Goal: Information Seeking & Learning: Learn about a topic

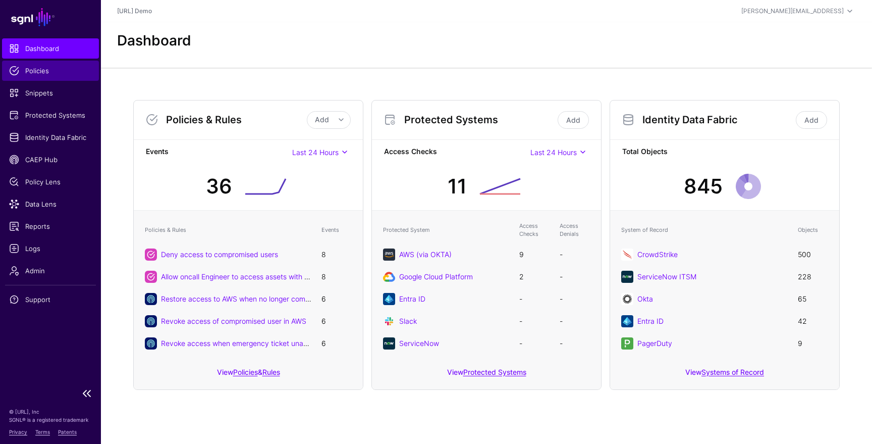
click at [65, 74] on span "Policies" at bounding box center [50, 71] width 83 height 10
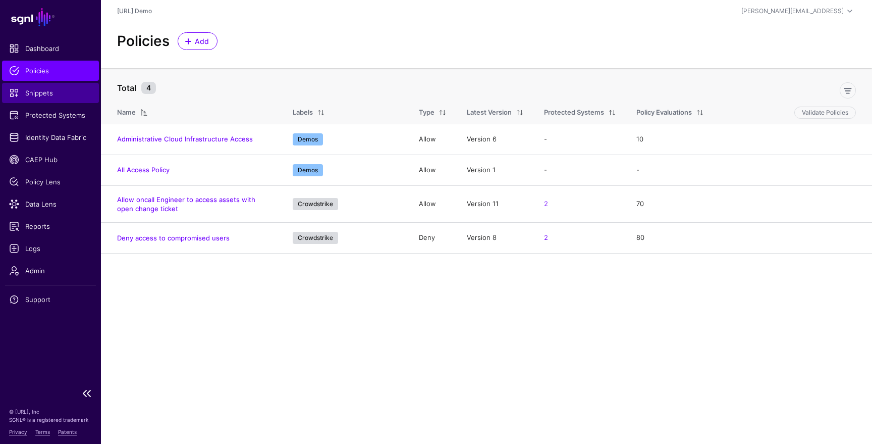
click at [48, 93] on span "Snippets" at bounding box center [50, 93] width 83 height 10
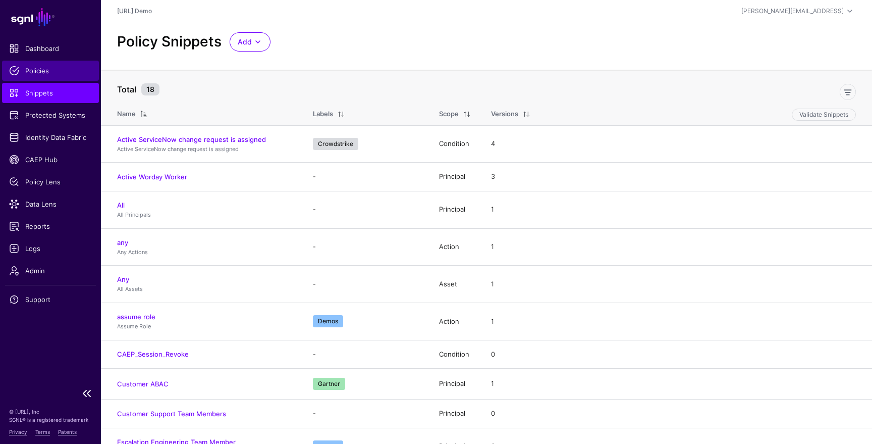
click at [56, 74] on span "Policies" at bounding box center [50, 71] width 83 height 10
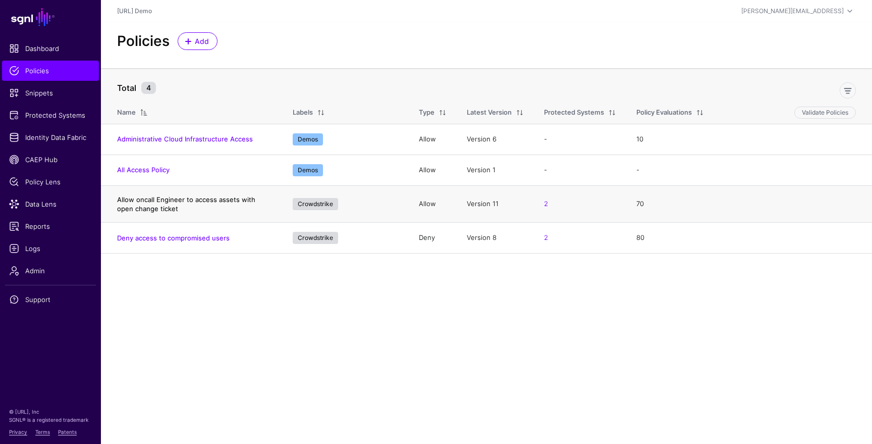
click at [165, 202] on link "Allow oncall Engineer to access assets with open change ticket" at bounding box center [186, 203] width 138 height 17
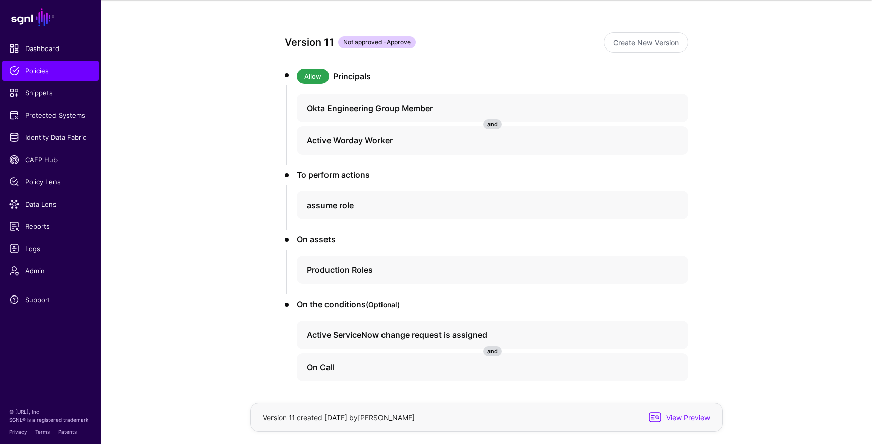
scroll to position [96, 0]
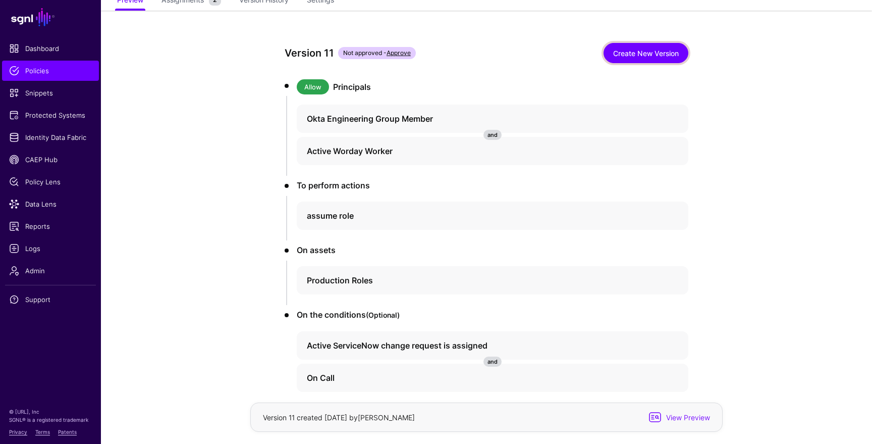
click at [638, 51] on link "Create New Version" at bounding box center [646, 53] width 85 height 20
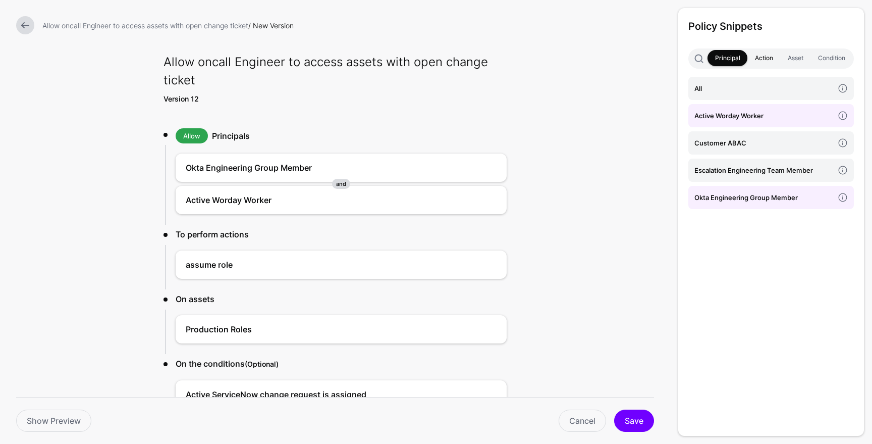
click at [762, 51] on link "Action" at bounding box center [763, 58] width 33 height 16
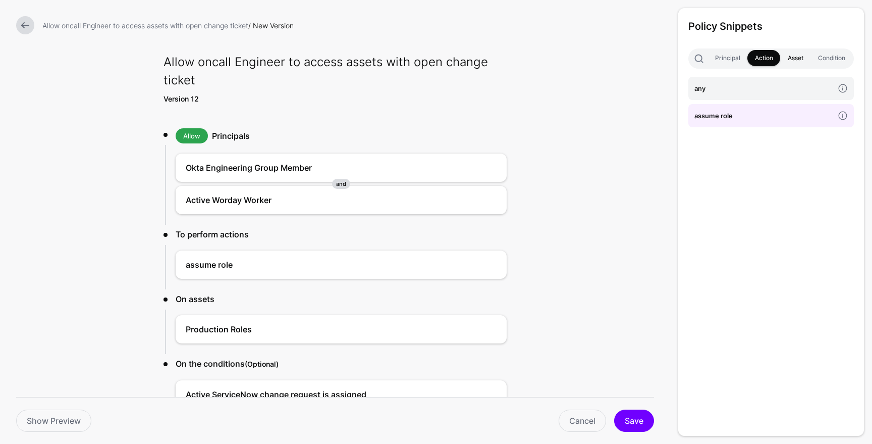
click at [794, 61] on link "Asset" at bounding box center [795, 58] width 30 height 16
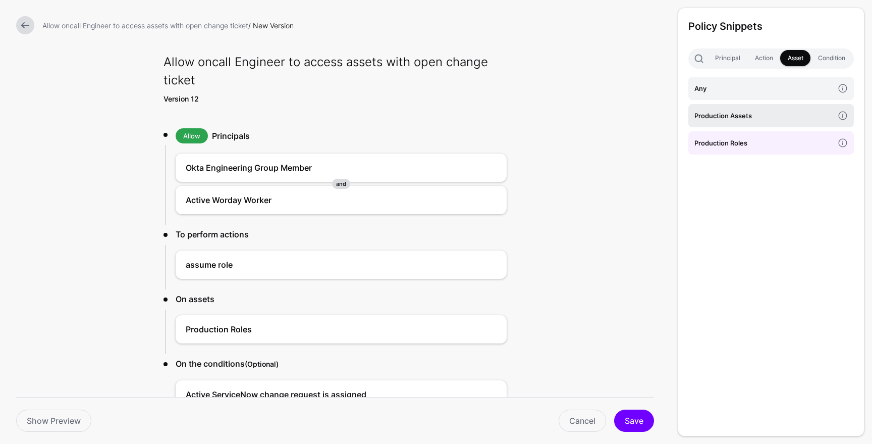
click at [760, 118] on h4 "Production Assets" at bounding box center [763, 115] width 139 height 11
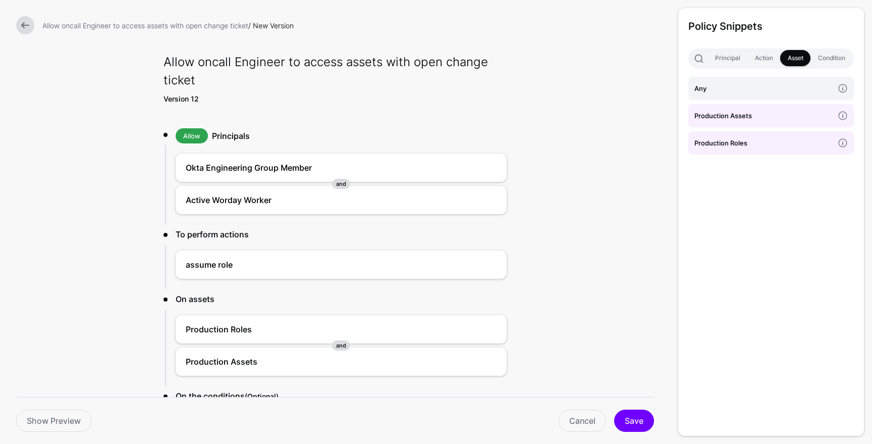
click at [760, 118] on h4 "Production Assets" at bounding box center [763, 115] width 139 height 11
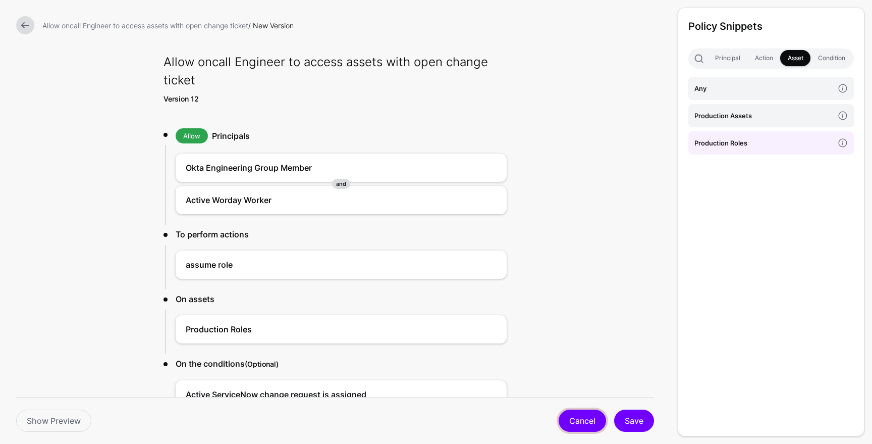
click at [581, 425] on link "Cancel" at bounding box center [582, 420] width 47 height 22
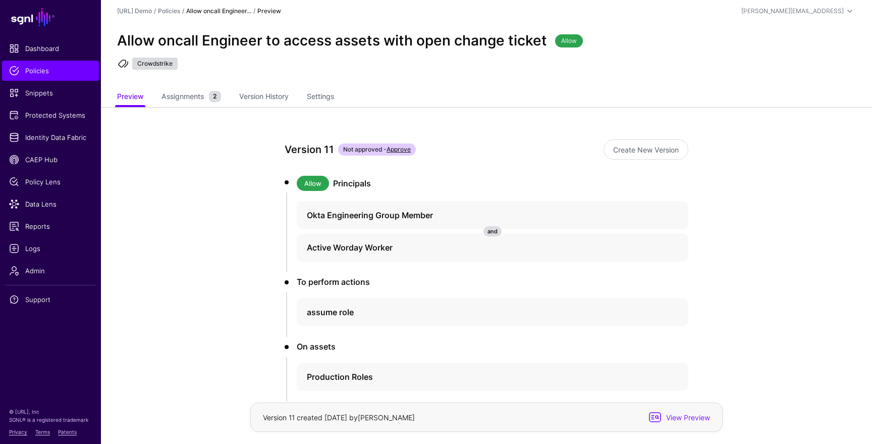
click at [401, 147] on link "Approve" at bounding box center [399, 149] width 24 height 8
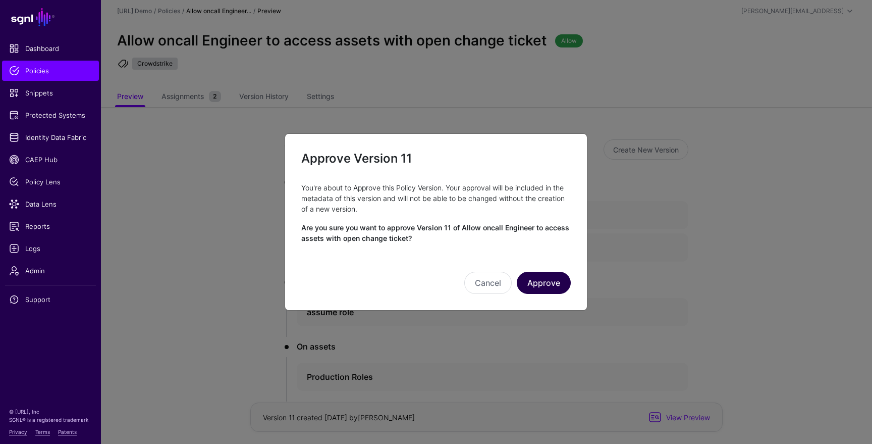
click at [552, 290] on button "Approve" at bounding box center [544, 282] width 54 height 22
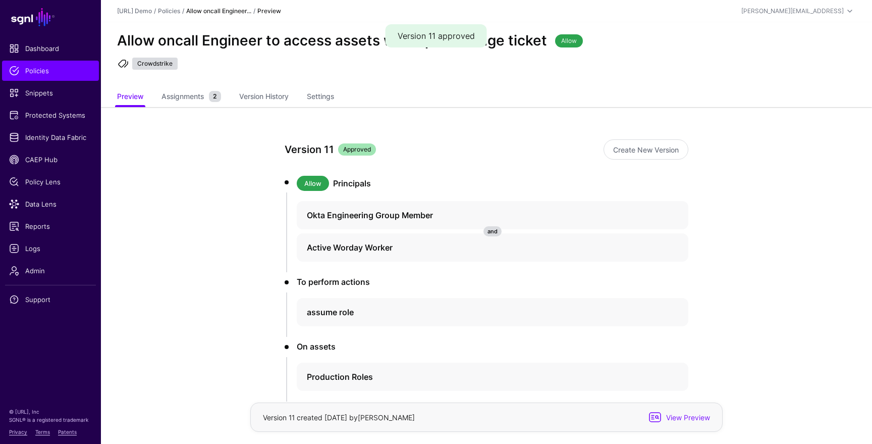
click at [437, 153] on div "Version 11 Approved" at bounding box center [442, 149] width 315 height 16
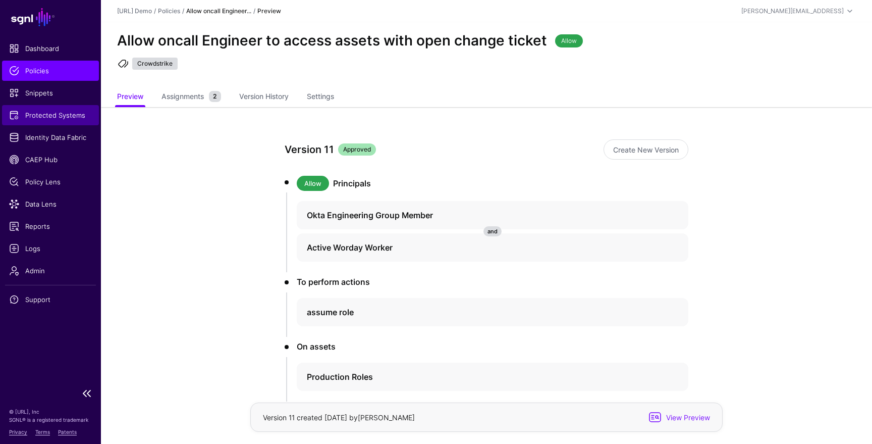
click at [42, 113] on span "Protected Systems" at bounding box center [50, 115] width 83 height 10
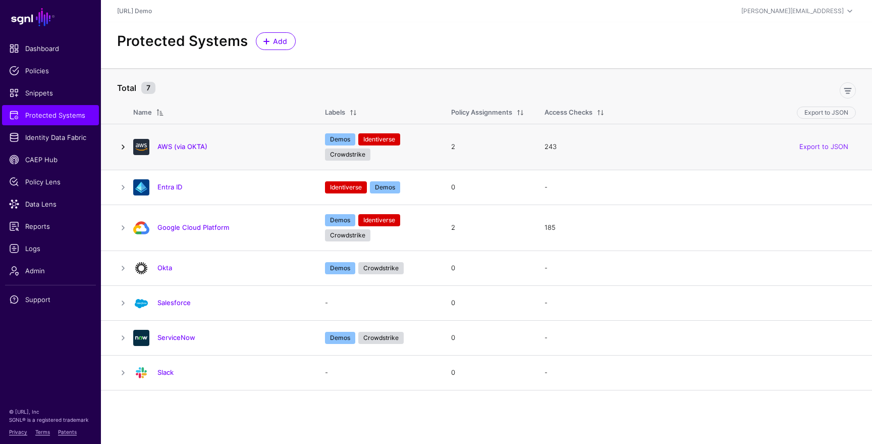
click at [122, 146] on link at bounding box center [123, 147] width 12 height 12
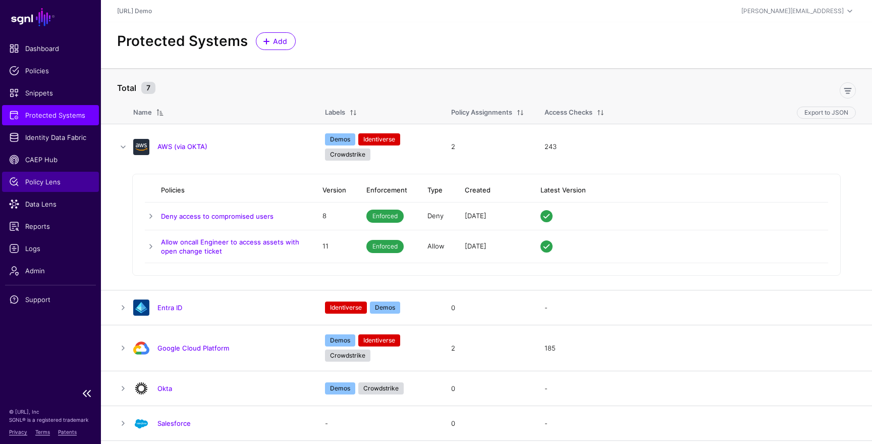
click at [50, 184] on span "Policy Lens" at bounding box center [50, 182] width 83 height 10
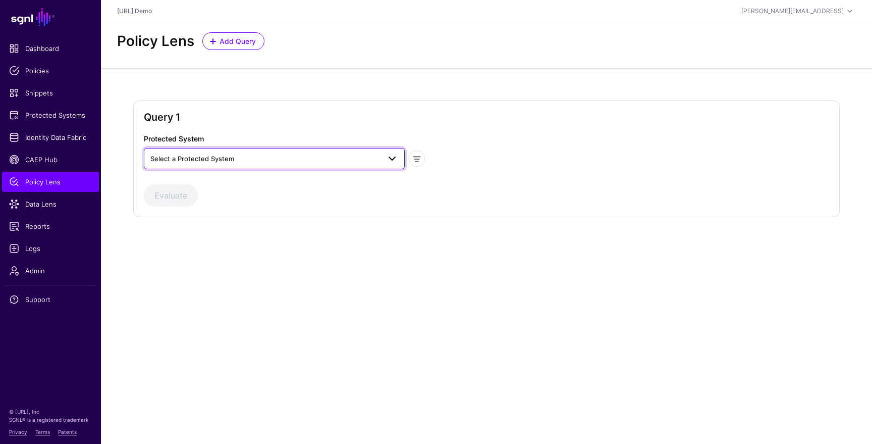
click at [306, 154] on span "Select a Protected System" at bounding box center [265, 158] width 230 height 11
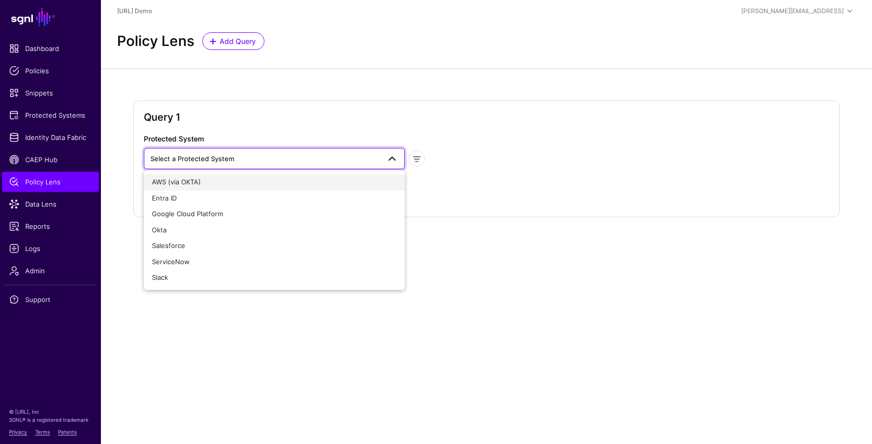
click at [228, 181] on div "AWS (via OKTA)" at bounding box center [274, 182] width 245 height 10
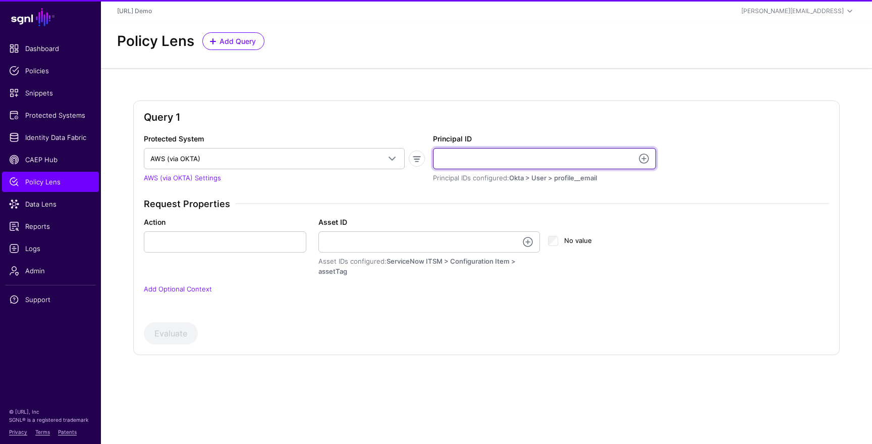
click at [472, 155] on input "Principal ID" at bounding box center [544, 158] width 223 height 21
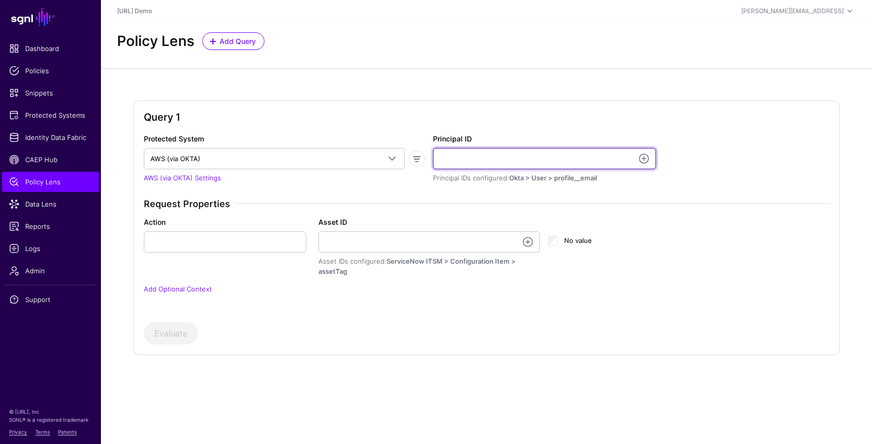
type input "**********"
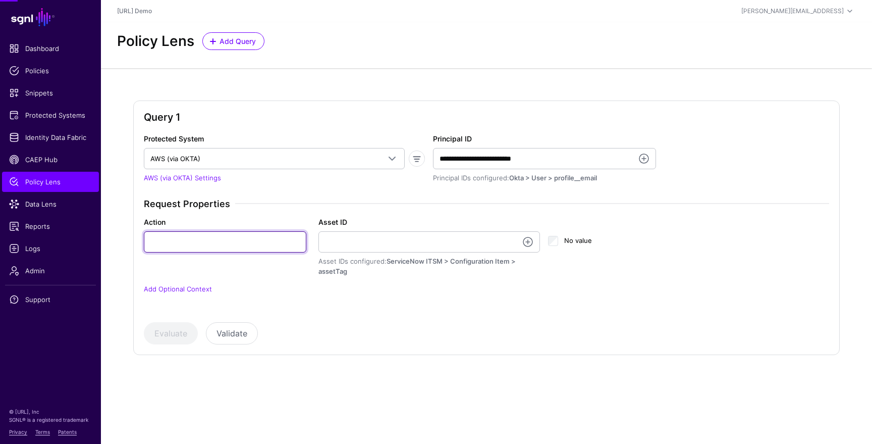
click at [241, 240] on input "Action" at bounding box center [225, 241] width 162 height 21
type input "**********"
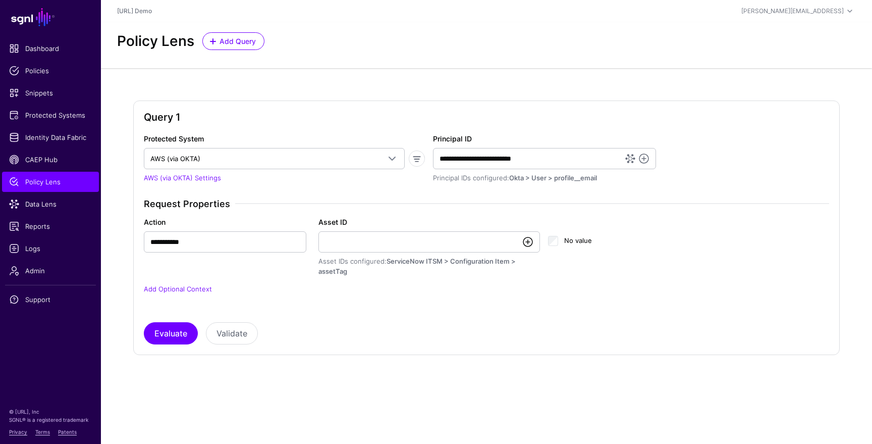
click at [530, 242] on link at bounding box center [528, 242] width 12 height 12
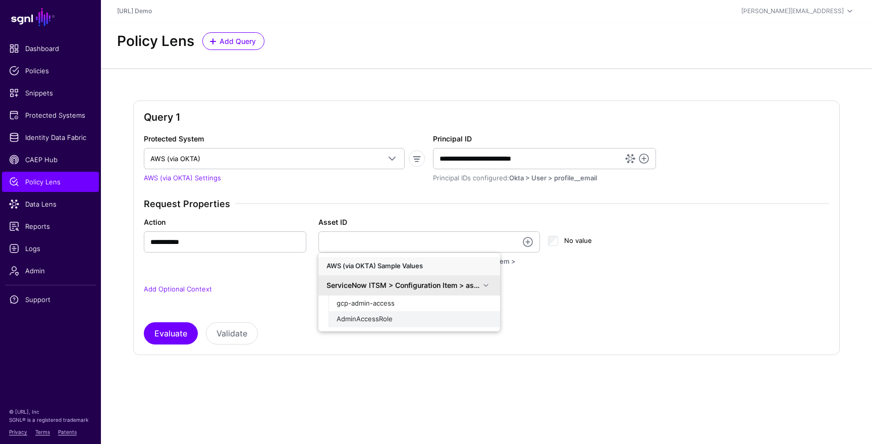
click at [388, 319] on span "AdminAccessRole" at bounding box center [365, 318] width 56 height 8
type input "**********"
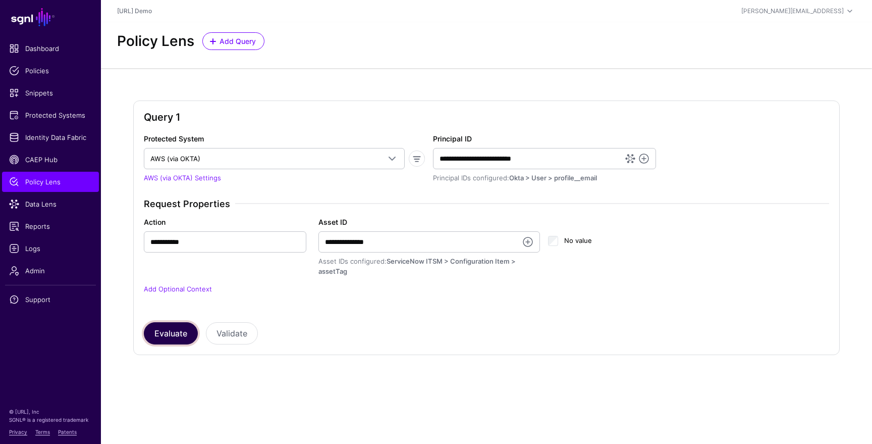
click at [164, 338] on button "Evaluate" at bounding box center [171, 333] width 54 height 22
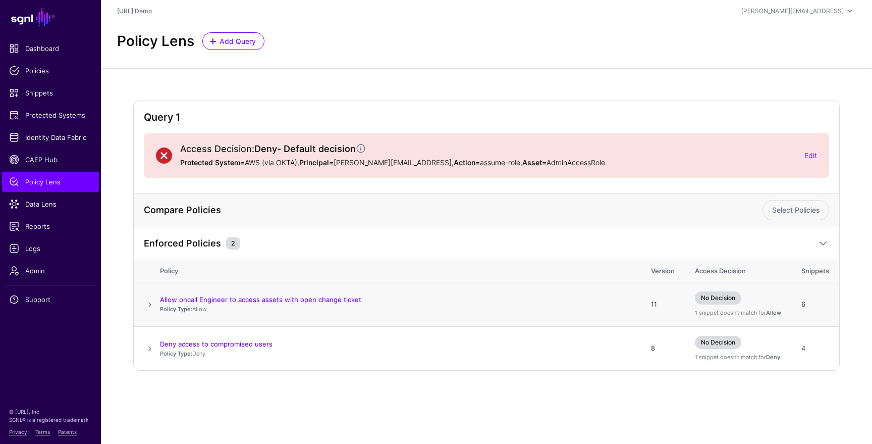
click at [198, 310] on p "Policy Type: Allow" at bounding box center [395, 309] width 471 height 9
click at [225, 309] on p "Policy Type: Allow" at bounding box center [395, 309] width 471 height 9
drag, startPoint x: 288, startPoint y: 148, endPoint x: 359, endPoint y: 143, distance: 71.8
click at [359, 143] on strong "Deny - Default decision" at bounding box center [310, 148] width 112 height 11
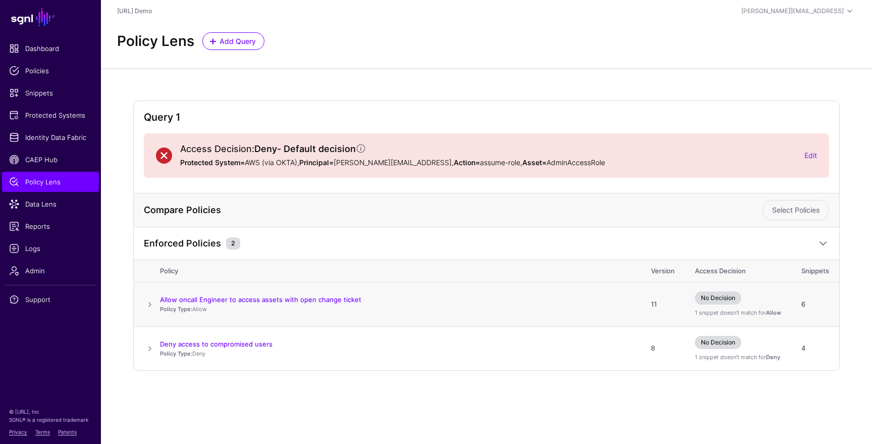
click at [149, 307] on span at bounding box center [150, 304] width 12 height 12
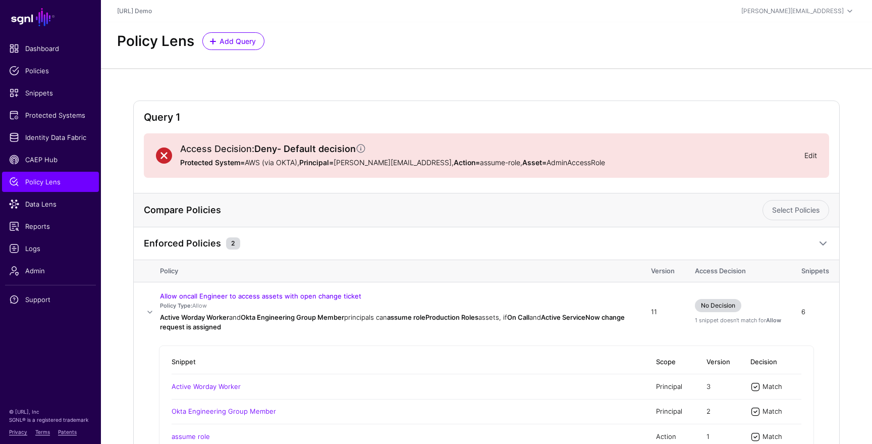
click at [813, 156] on link "Edit" at bounding box center [810, 155] width 13 height 9
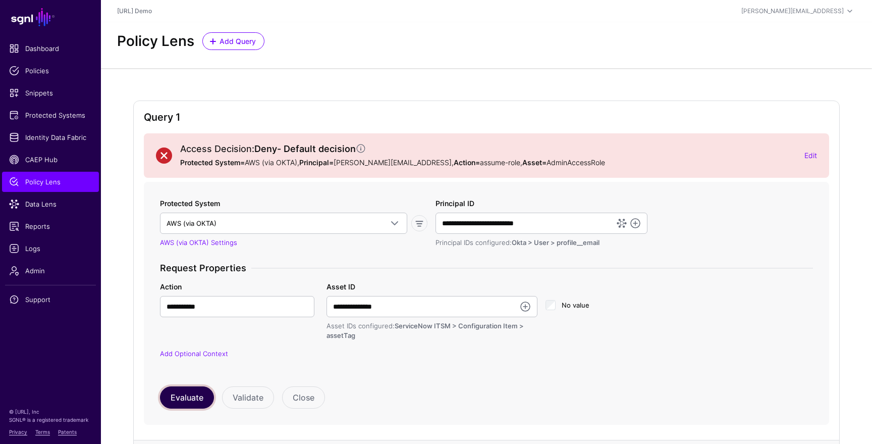
click at [192, 388] on button "Evaluate" at bounding box center [187, 397] width 54 height 22
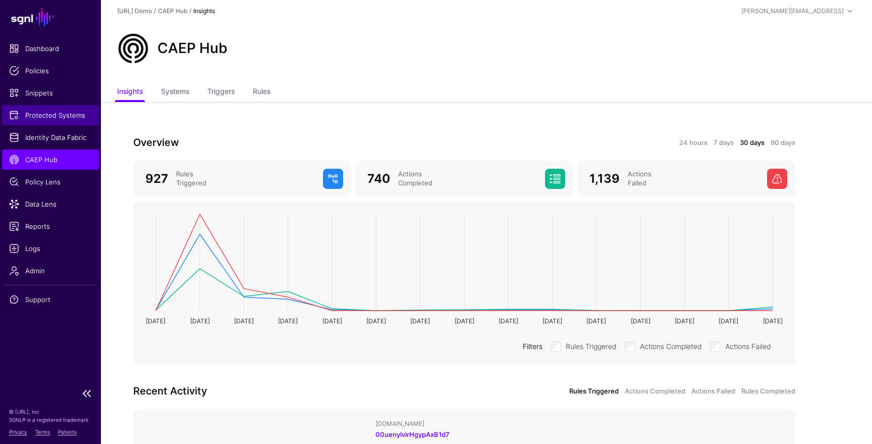
click at [56, 115] on span "Protected Systems" at bounding box center [50, 115] width 83 height 10
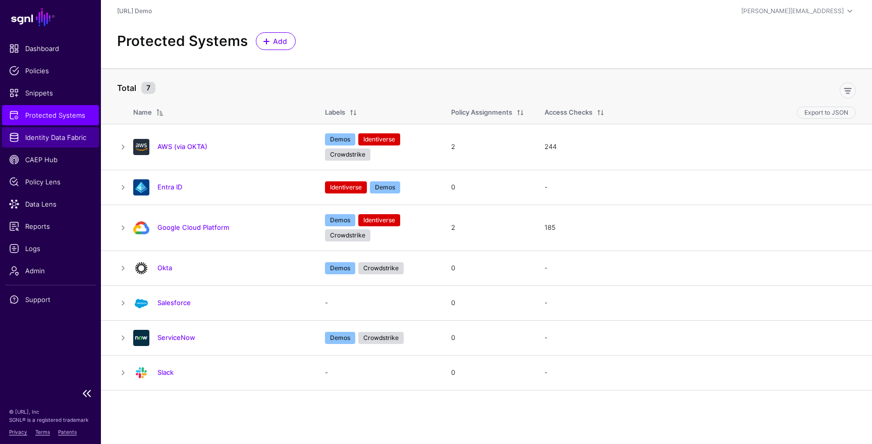
click at [48, 142] on span "Identity Data Fabric" at bounding box center [50, 137] width 83 height 10
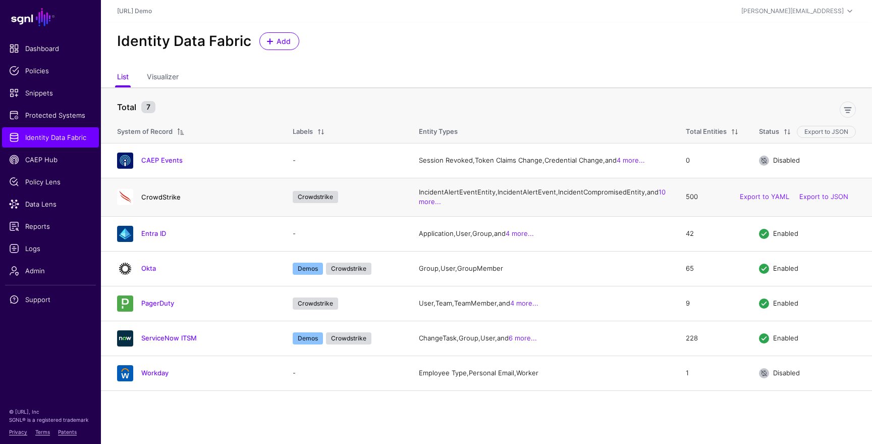
click at [154, 201] on link "CrowdStrike" at bounding box center [160, 197] width 39 height 8
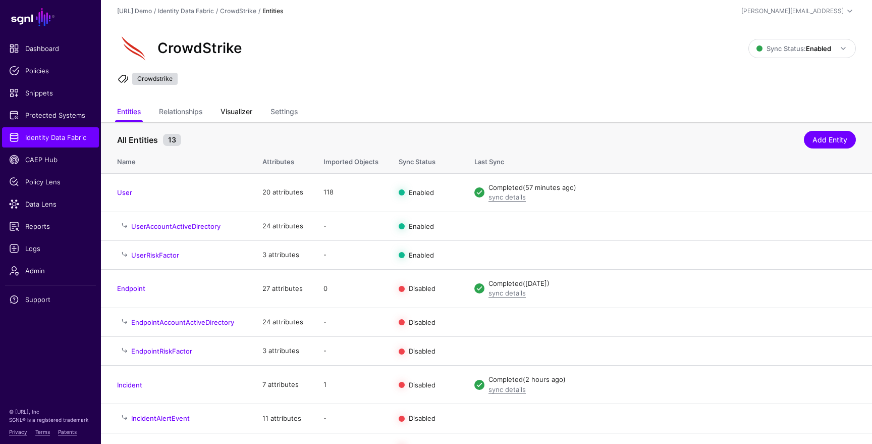
click at [236, 110] on link "Visualizer" at bounding box center [237, 112] width 32 height 19
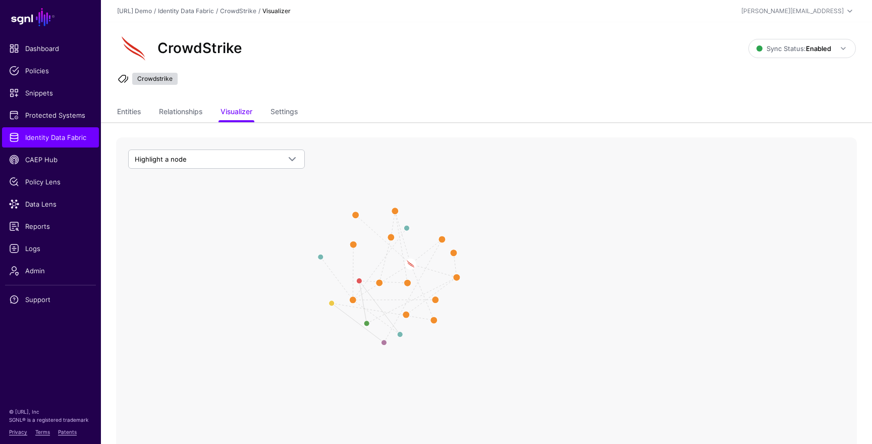
drag, startPoint x: 560, startPoint y: 349, endPoint x: 424, endPoint y: 301, distance: 143.5
click at [424, 301] on icon "DetectionCompromisedDevice CompromisedEndpointEntity CompromisedUserEntity Crow…" at bounding box center [486, 339] width 741 height 404
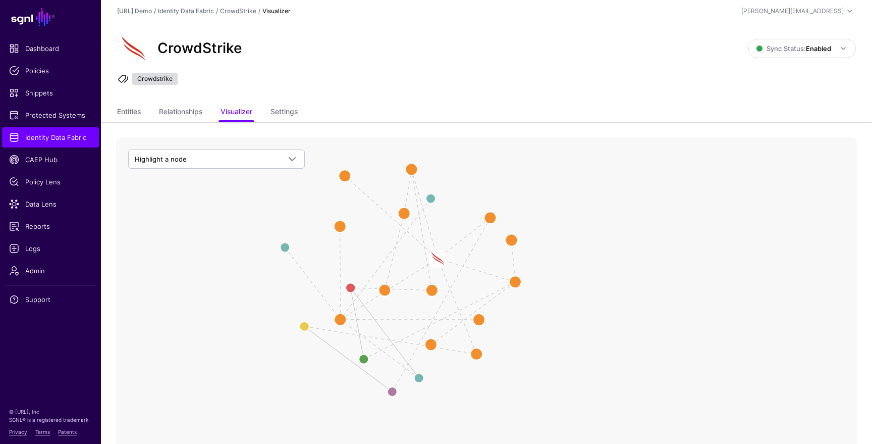
drag, startPoint x: 403, startPoint y: 312, endPoint x: 510, endPoint y: 345, distance: 112.5
click at [510, 345] on icon "DetectionCompromisedDevice CompromisedEndpointEntity CompromisedUserEntity Crow…" at bounding box center [486, 339] width 741 height 404
click at [348, 176] on circle at bounding box center [346, 178] width 24 height 24
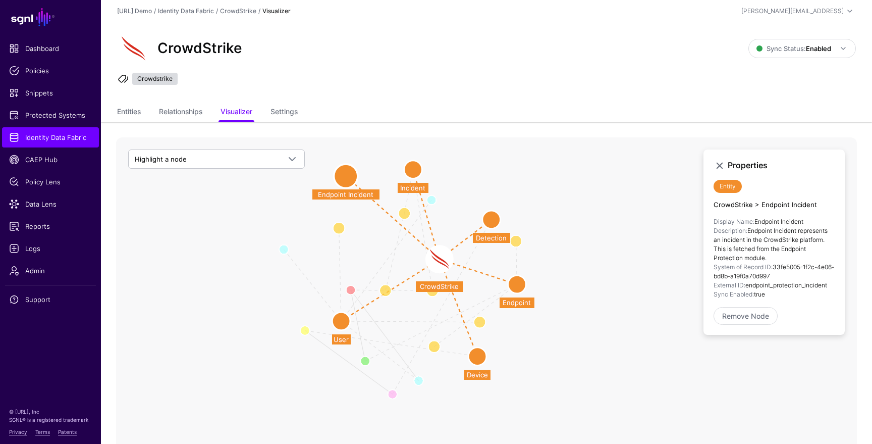
click at [417, 170] on circle at bounding box center [413, 169] width 18 height 18
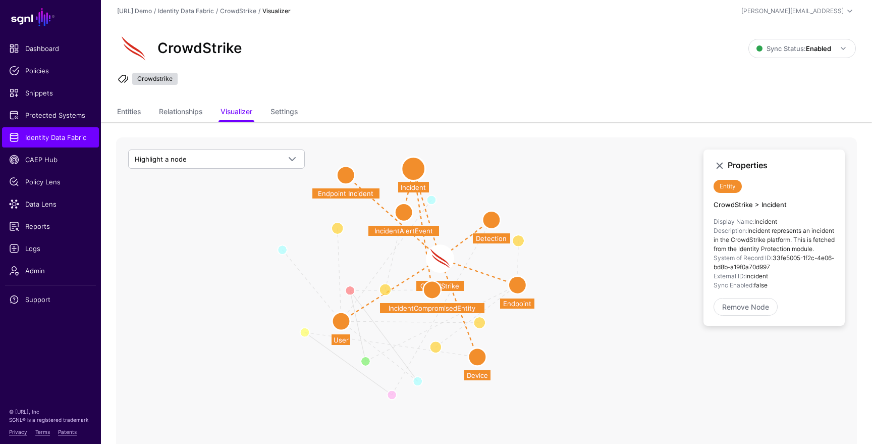
click at [494, 216] on circle at bounding box center [491, 220] width 18 height 18
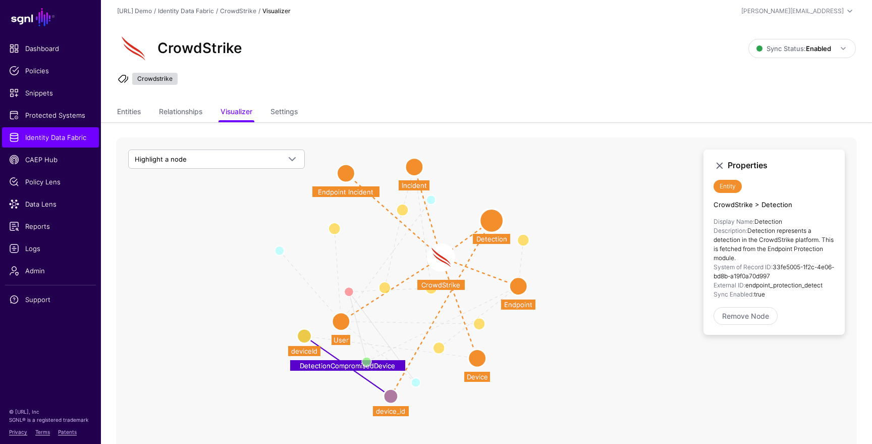
click at [475, 361] on circle at bounding box center [477, 358] width 18 height 18
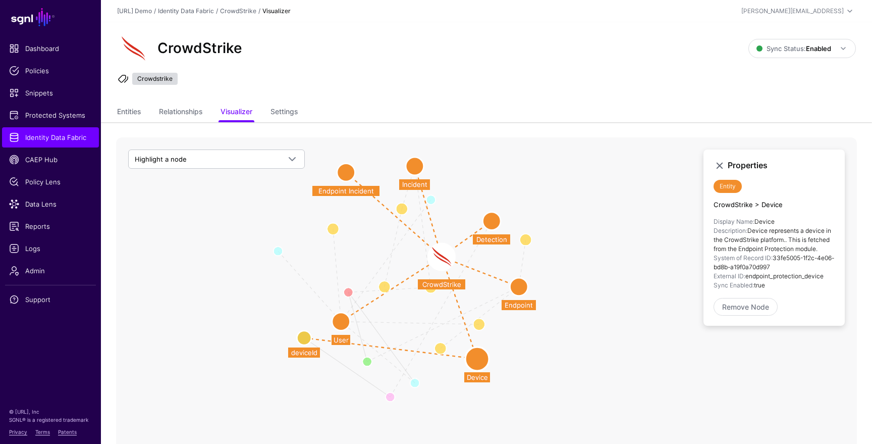
click at [344, 321] on circle at bounding box center [341, 321] width 18 height 18
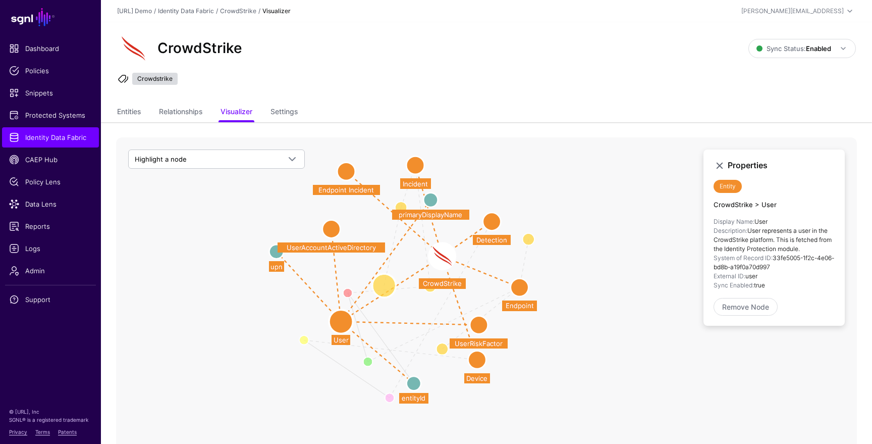
click at [385, 286] on circle at bounding box center [384, 286] width 24 height 24
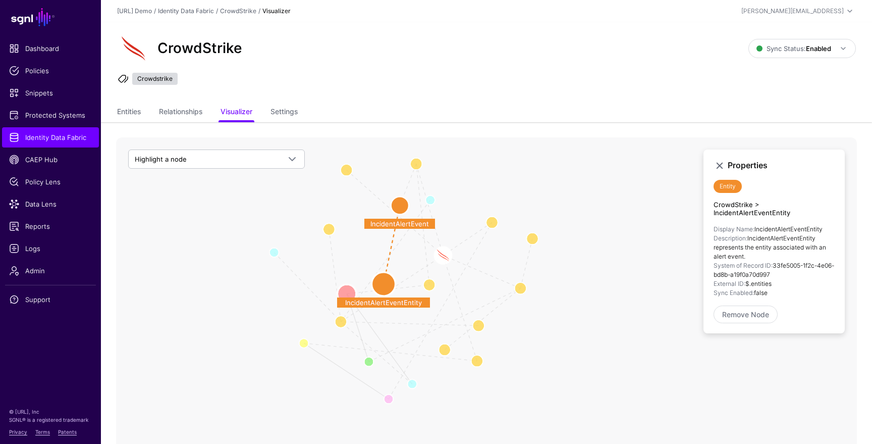
click at [345, 292] on circle at bounding box center [346, 293] width 19 height 19
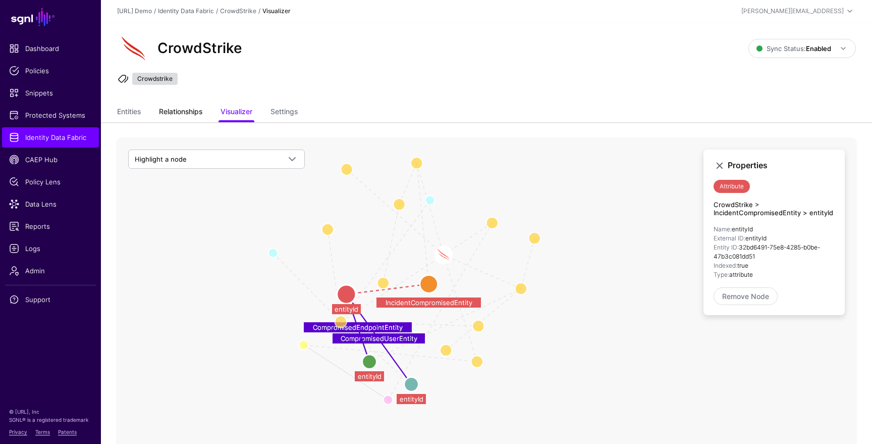
click at [177, 112] on link "Relationships" at bounding box center [180, 112] width 43 height 19
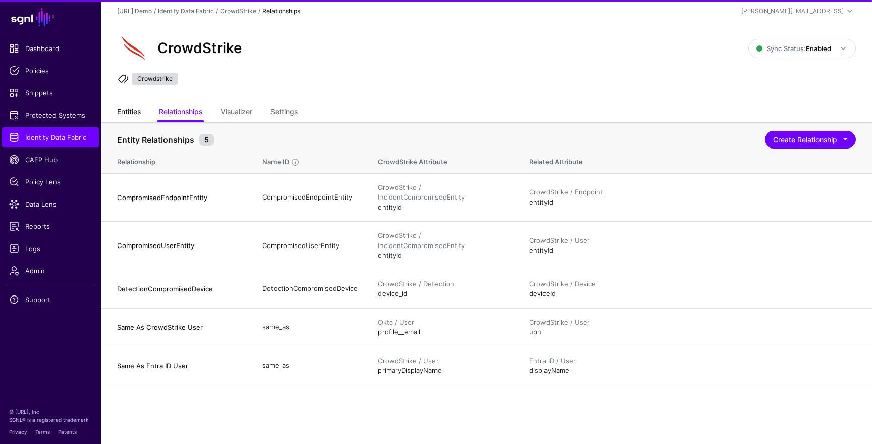
click at [128, 116] on link "Entities" at bounding box center [129, 112] width 24 height 19
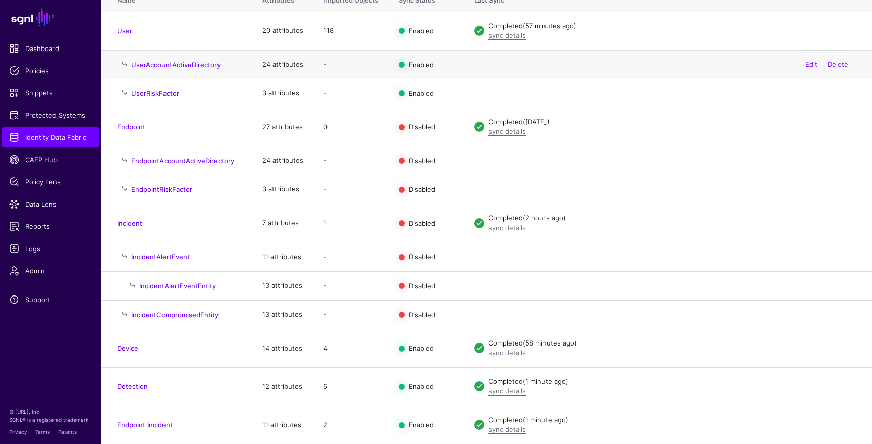
scroll to position [163, 0]
click at [739, 223] on link "Enable Sync" at bounding box center [746, 222] width 38 height 8
click at [57, 158] on span "CAEP Hub" at bounding box center [50, 159] width 83 height 10
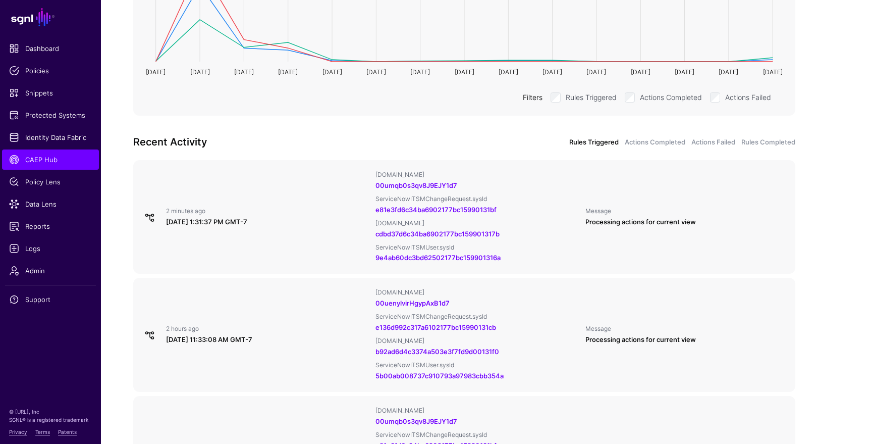
scroll to position [252, 0]
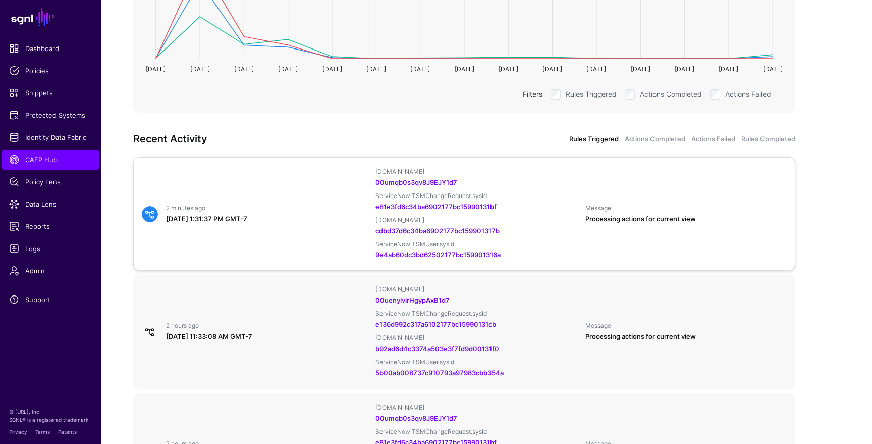
click at [536, 196] on div "ServiceNowITSMChangeRequest.sysId" at bounding box center [475, 196] width 201 height 8
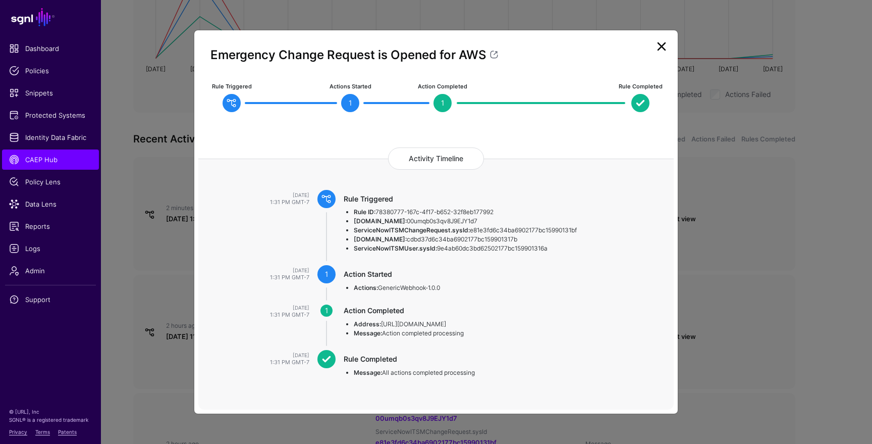
click at [664, 48] on link at bounding box center [661, 46] width 16 height 16
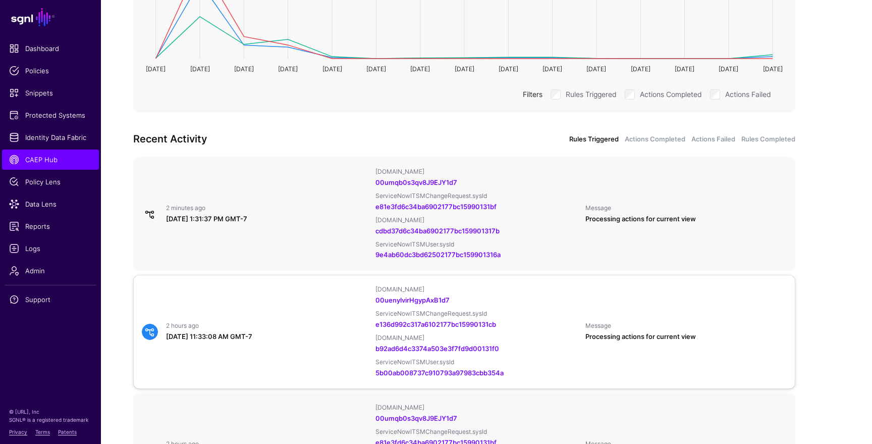
click at [321, 319] on div "2 hours ago [DATE] 11:33:08 AM GMT-7 [DOMAIN_NAME] 00uenylvirHgypAxB1d7 Service…" at bounding box center [464, 331] width 653 height 92
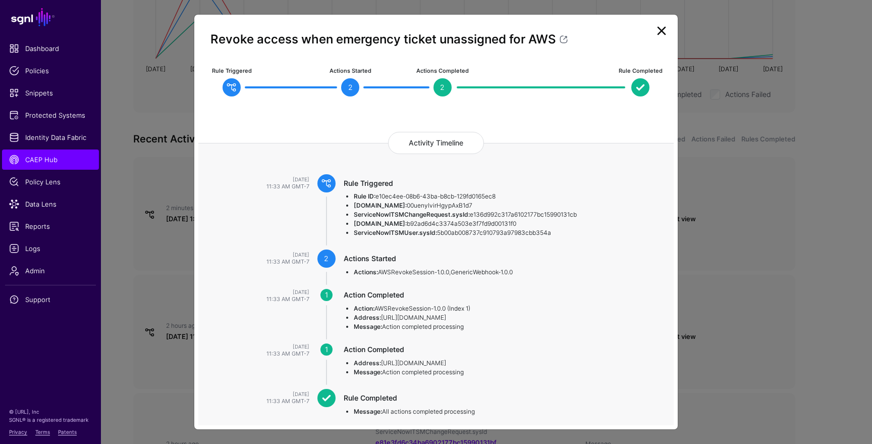
click at [663, 35] on link at bounding box center [661, 31] width 16 height 16
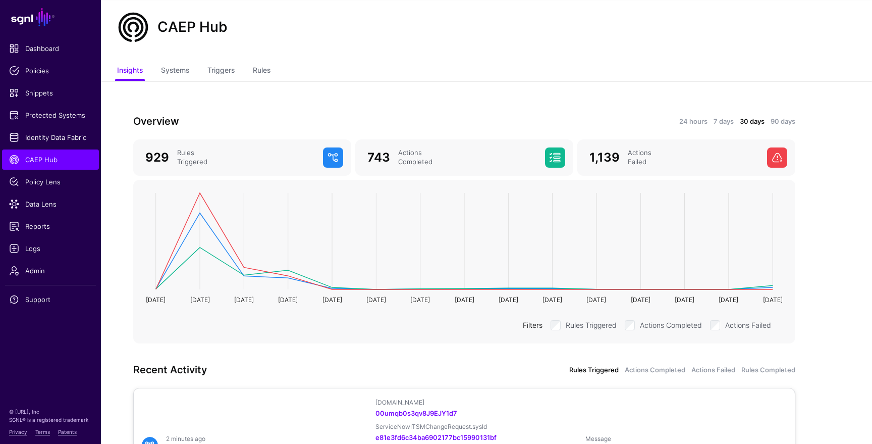
scroll to position [0, 0]
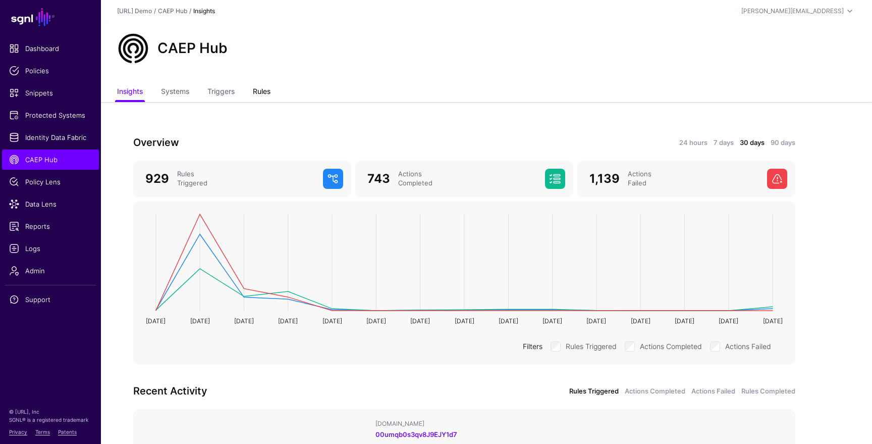
click at [264, 87] on link "Rules" at bounding box center [262, 92] width 18 height 19
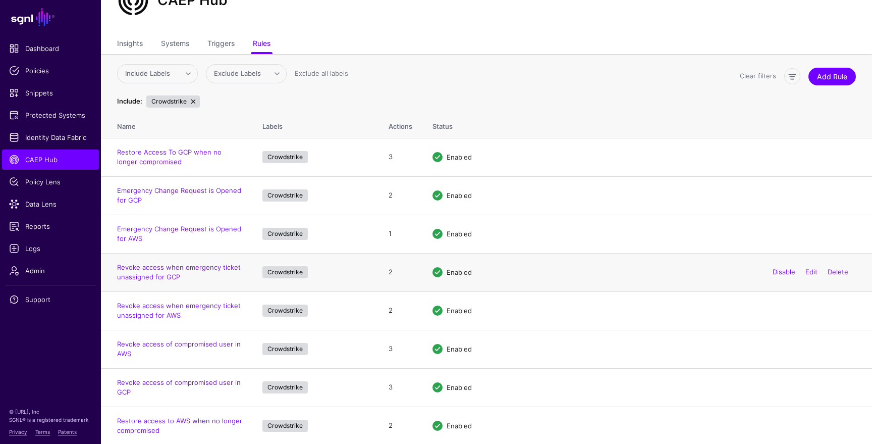
scroll to position [49, 0]
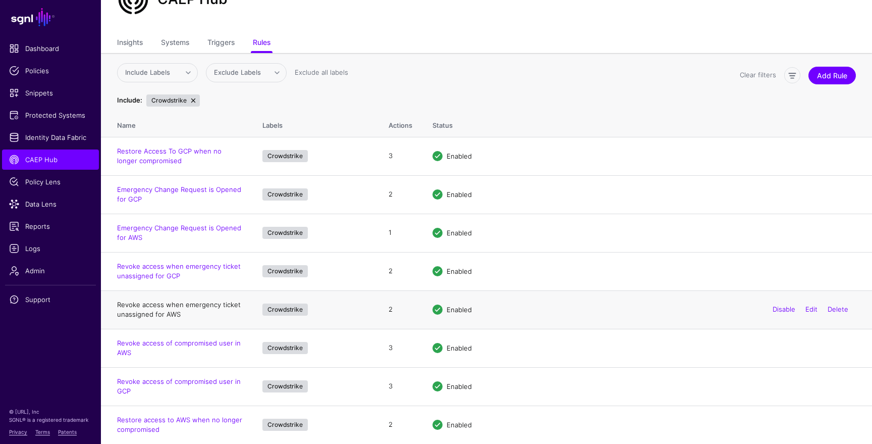
click at [194, 302] on link "Revoke access when emergency ticket unassigned for AWS" at bounding box center [179, 309] width 124 height 18
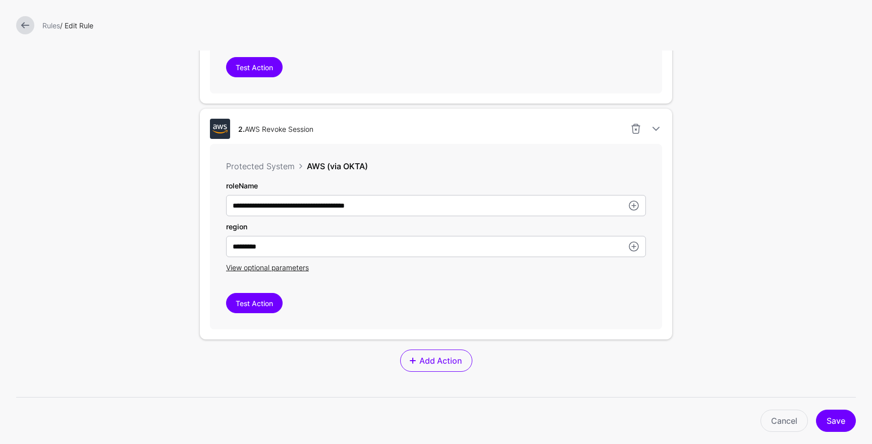
scroll to position [478, 0]
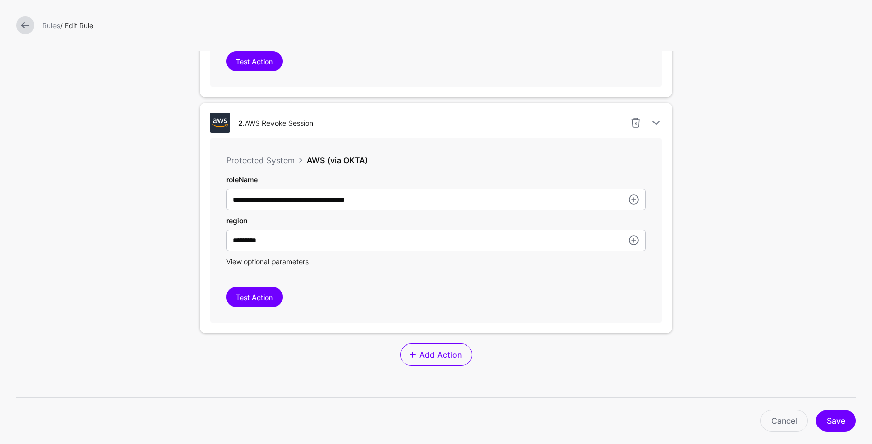
click at [27, 37] on div "Rules / Edit Rule" at bounding box center [436, 25] width 872 height 50
click at [27, 30] on link at bounding box center [25, 25] width 18 height 18
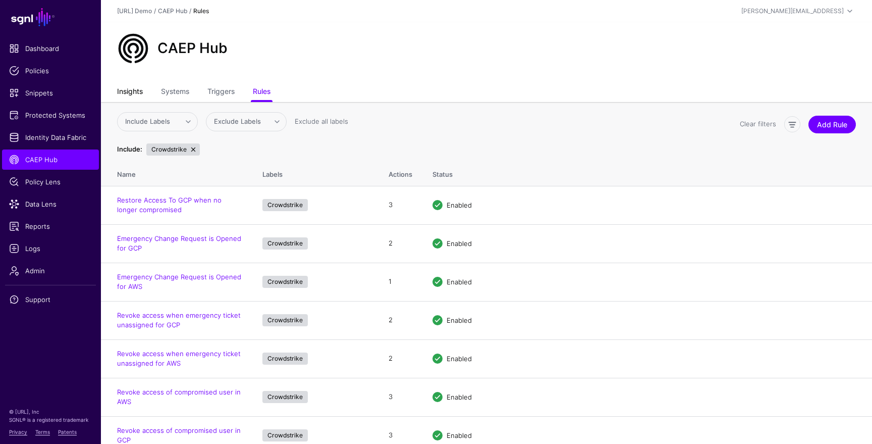
click at [131, 91] on link "Insights" at bounding box center [130, 92] width 26 height 19
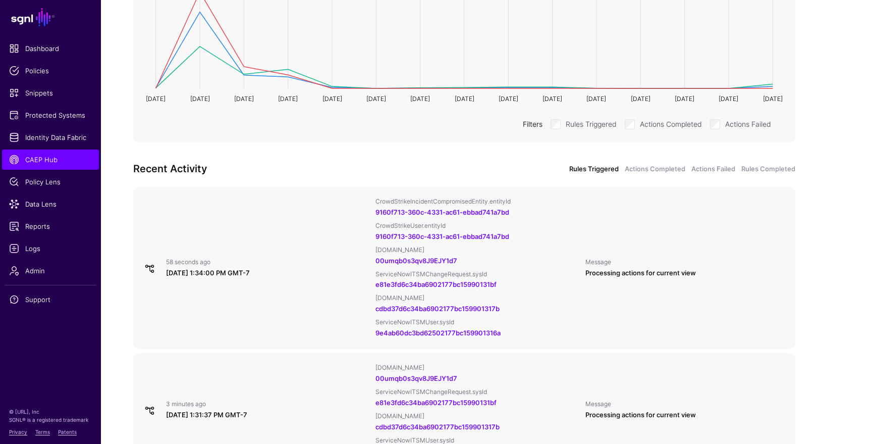
scroll to position [227, 0]
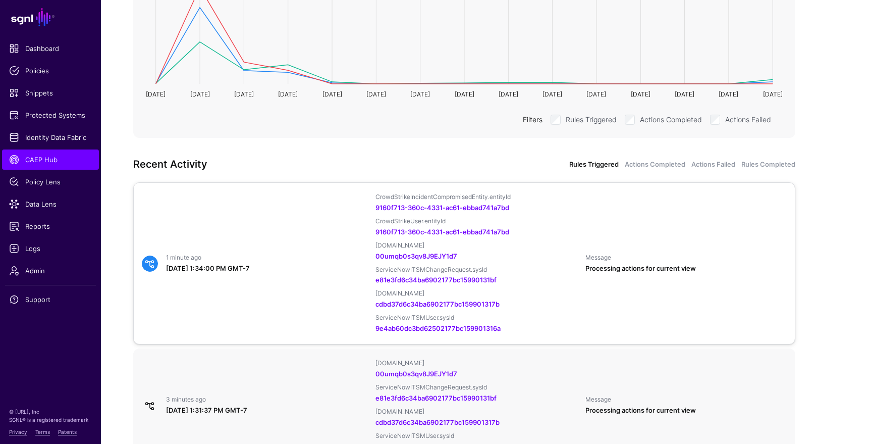
click at [332, 241] on div "1 minute ago [DATE] 1:34:00 PM GMT-7 CrowdStrikeIncidentCompromisedEntity.entit…" at bounding box center [464, 263] width 653 height 141
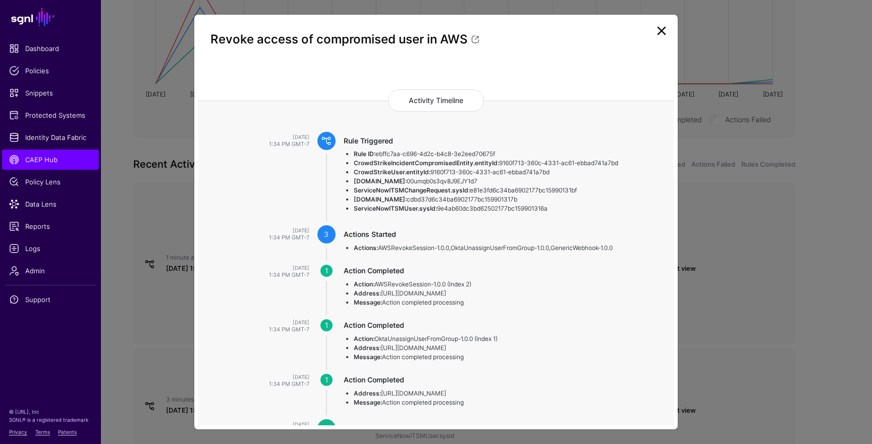
scroll to position [63, 0]
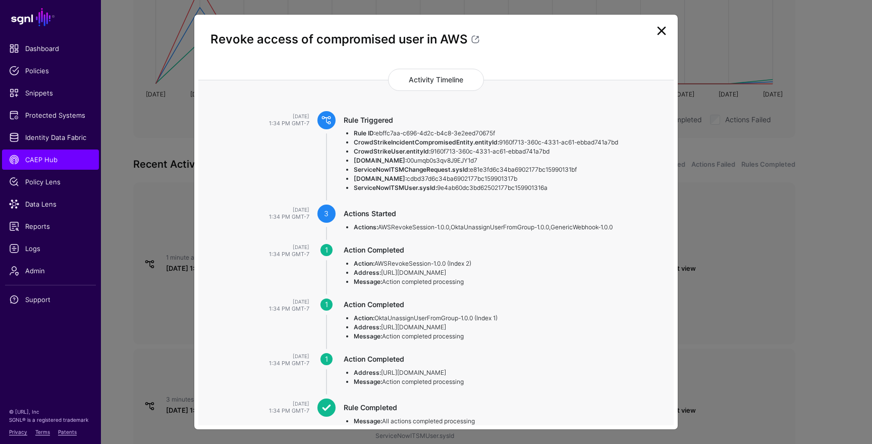
drag, startPoint x: 376, startPoint y: 263, endPoint x: 492, endPoint y: 260, distance: 116.1
click at [492, 260] on li "Action: AWSRevokeSession-1.0.0 (Index 2)" at bounding box center [504, 263] width 300 height 9
click at [657, 31] on link at bounding box center [661, 31] width 16 height 16
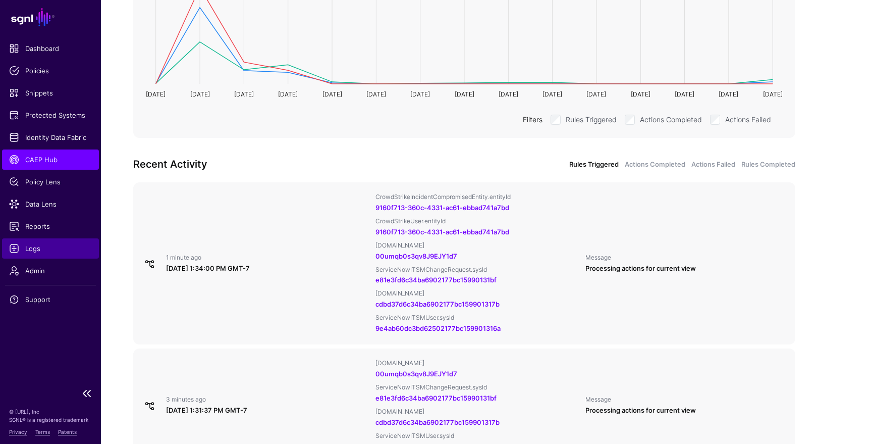
click at [53, 248] on span "Logs" at bounding box center [50, 248] width 83 height 10
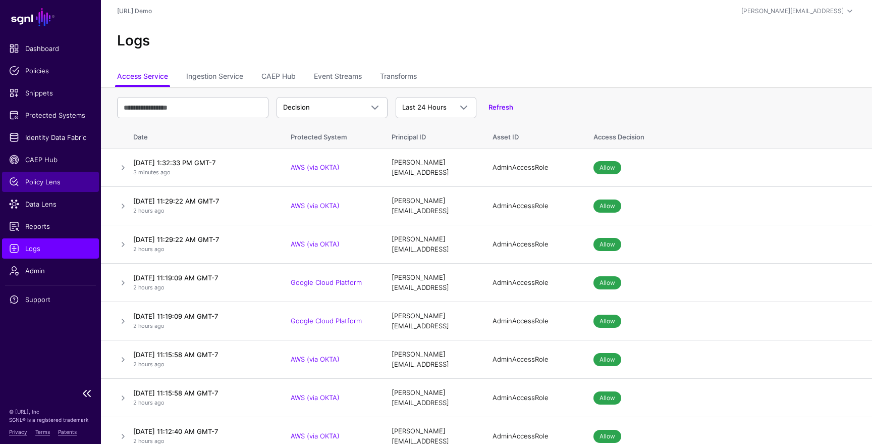
click at [51, 177] on span "Policy Lens" at bounding box center [50, 182] width 83 height 10
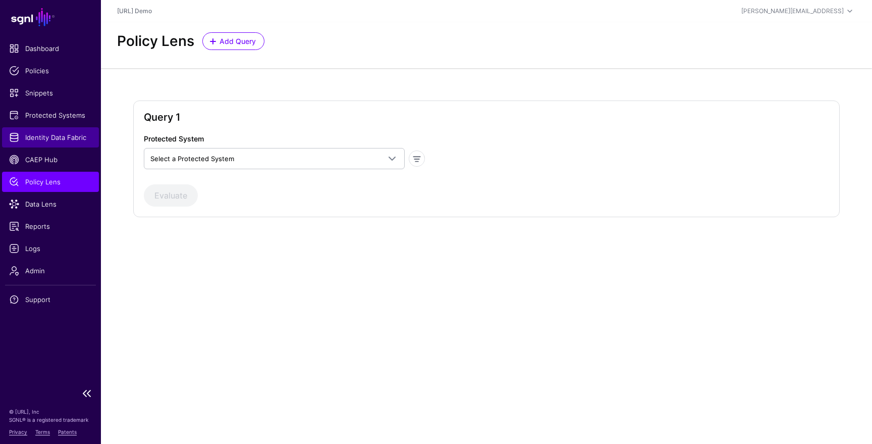
click at [62, 135] on span "Identity Data Fabric" at bounding box center [50, 137] width 83 height 10
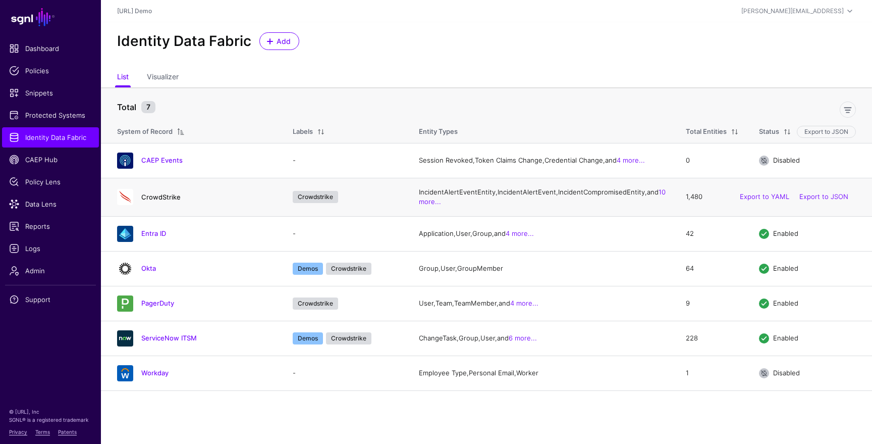
click at [144, 201] on link "CrowdStrike" at bounding box center [160, 197] width 39 height 8
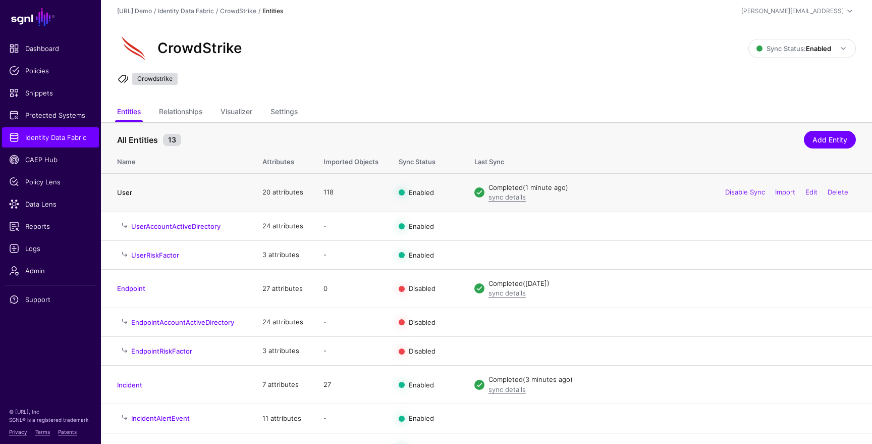
click at [125, 195] on link "User" at bounding box center [124, 192] width 15 height 8
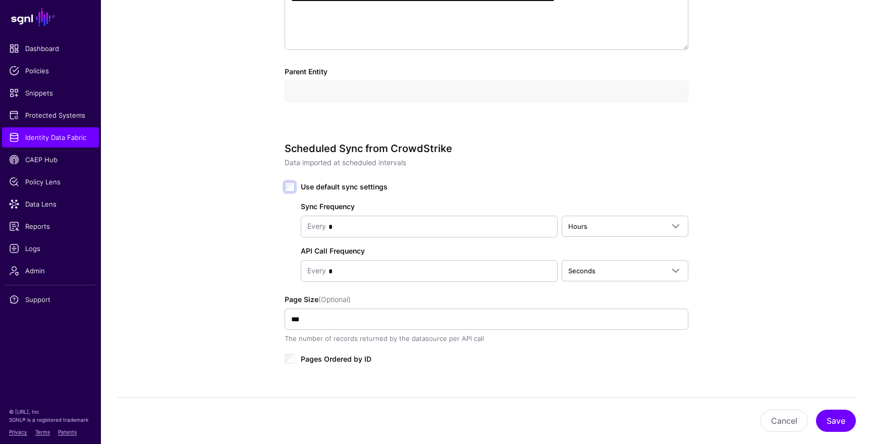
scroll to position [388, 0]
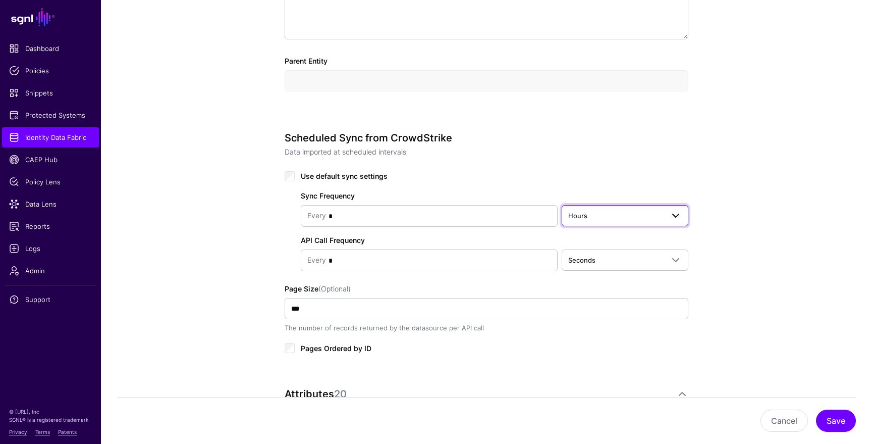
click at [606, 214] on span "Hours" at bounding box center [615, 215] width 95 height 11
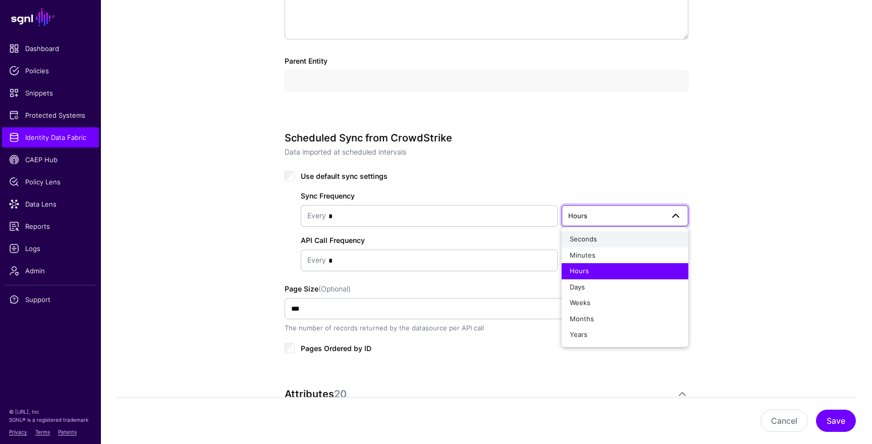
click at [602, 235] on div "Seconds" at bounding box center [625, 239] width 111 height 10
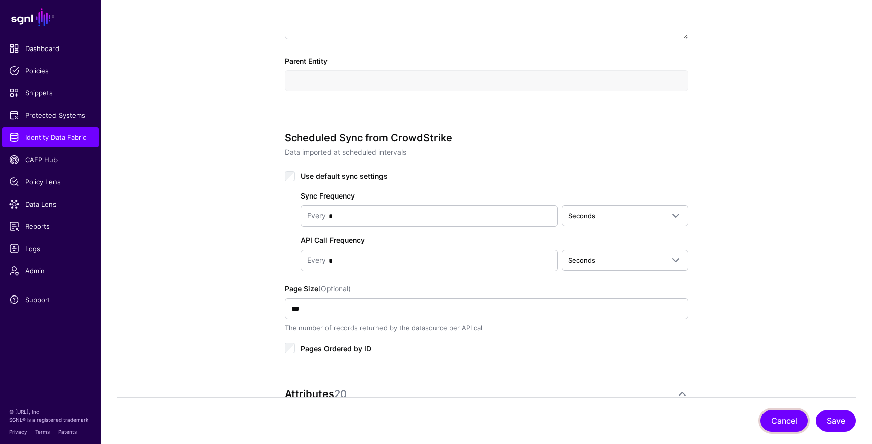
click at [787, 421] on button "Cancel" at bounding box center [783, 420] width 47 height 22
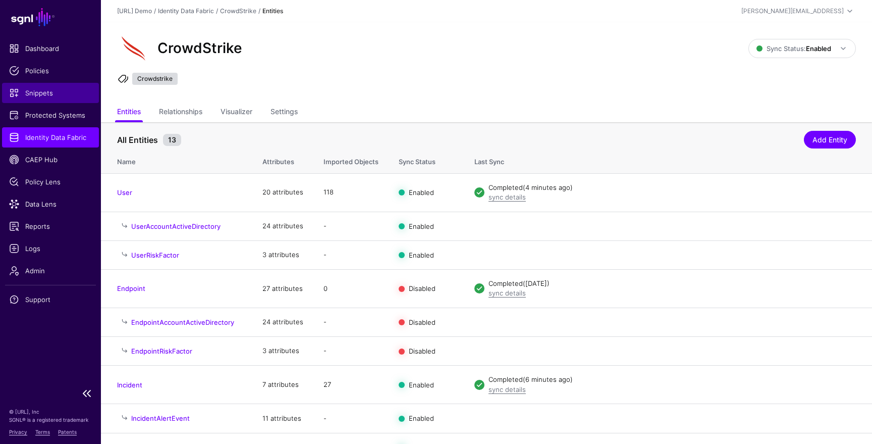
click at [36, 94] on span "Snippets" at bounding box center [50, 93] width 83 height 10
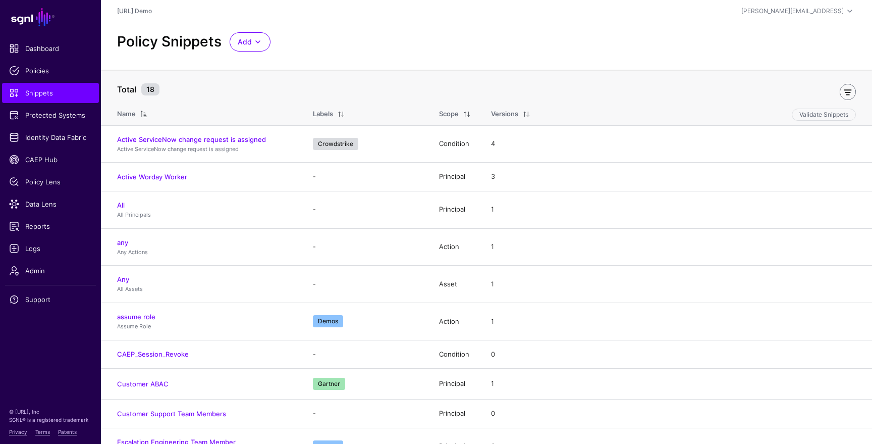
click at [849, 90] on link at bounding box center [848, 92] width 16 height 16
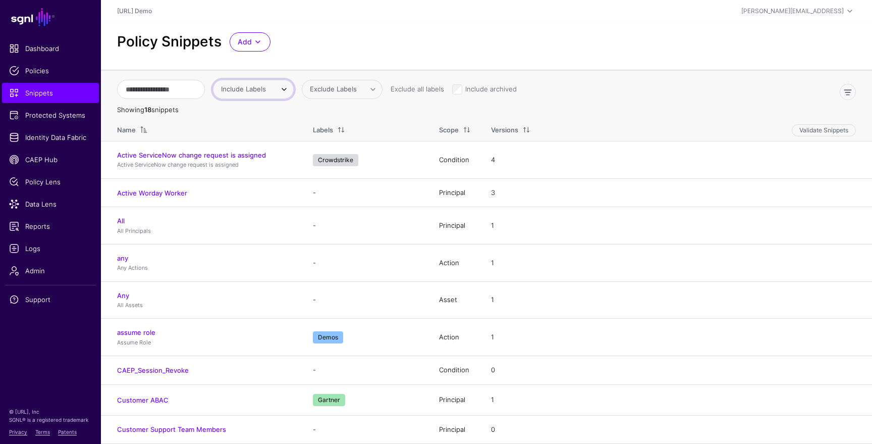
click at [290, 91] on span at bounding box center [284, 89] width 12 height 12
click at [253, 141] on span "Crowdstrike" at bounding box center [242, 144] width 35 height 8
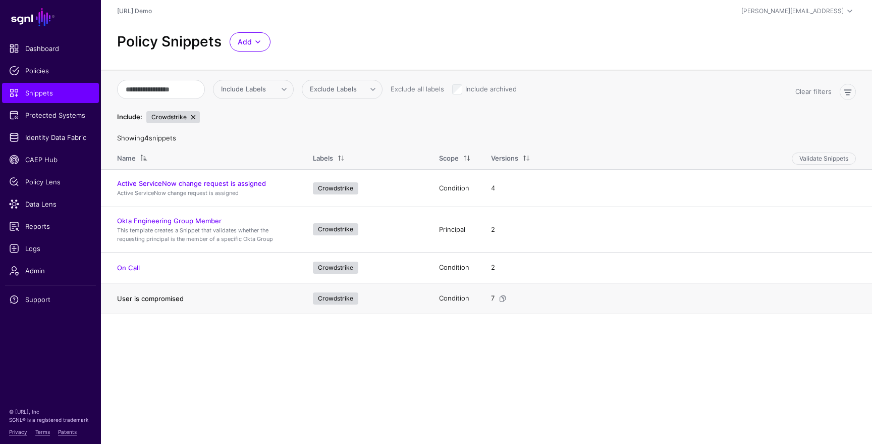
click at [143, 299] on link "User is compromised" at bounding box center [150, 298] width 67 height 8
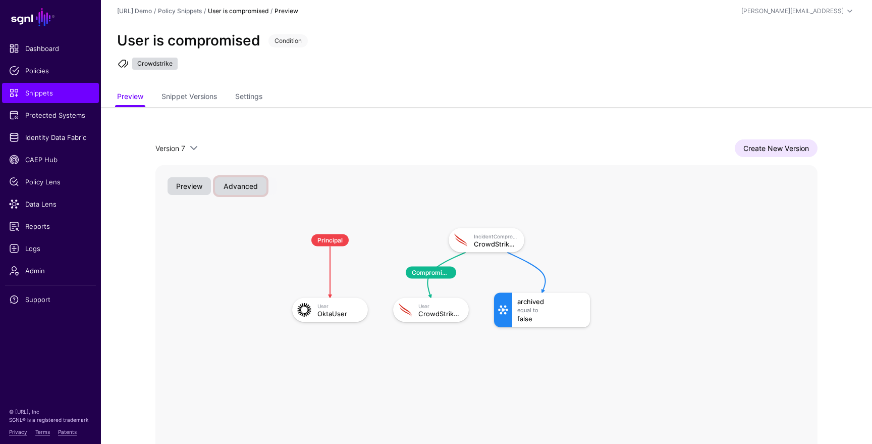
click at [240, 183] on button "Advanced" at bounding box center [240, 186] width 51 height 18
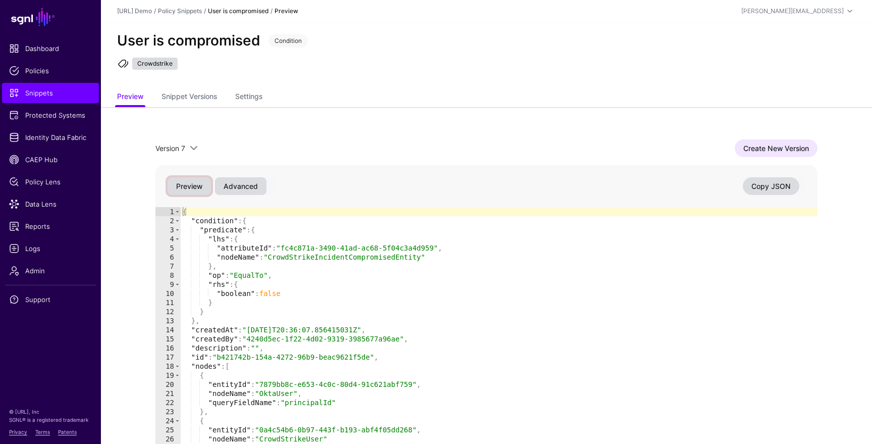
click at [182, 189] on button "Preview" at bounding box center [189, 186] width 43 height 18
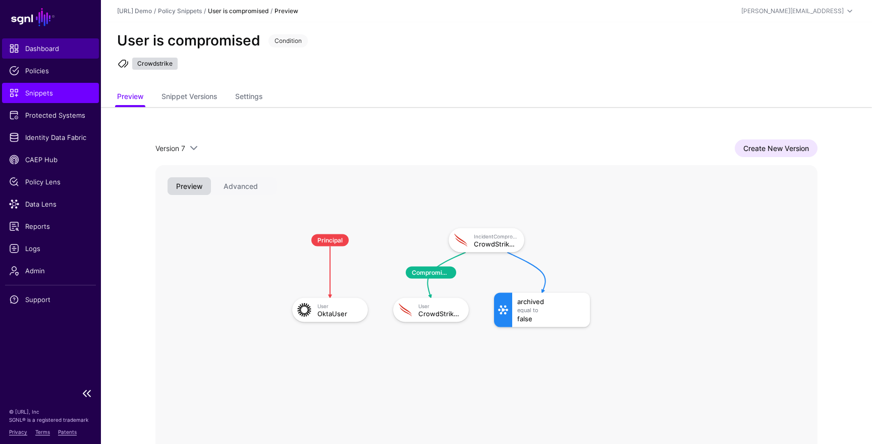
click at [52, 51] on span "Dashboard" at bounding box center [50, 48] width 83 height 10
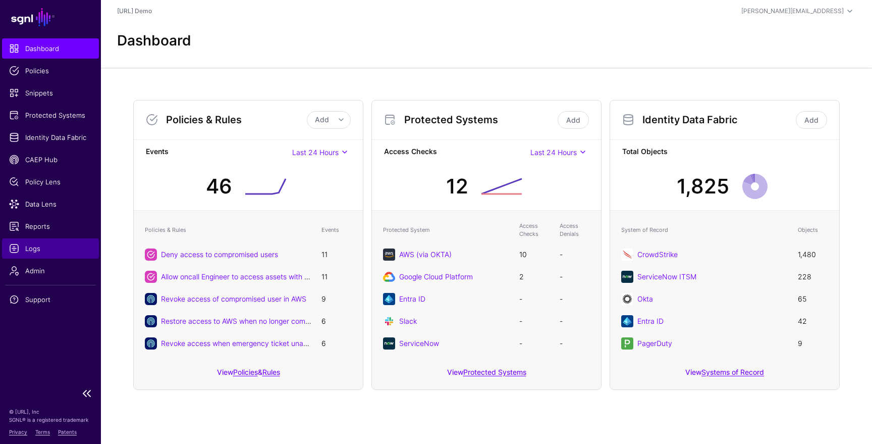
click at [49, 251] on span "Logs" at bounding box center [50, 248] width 83 height 10
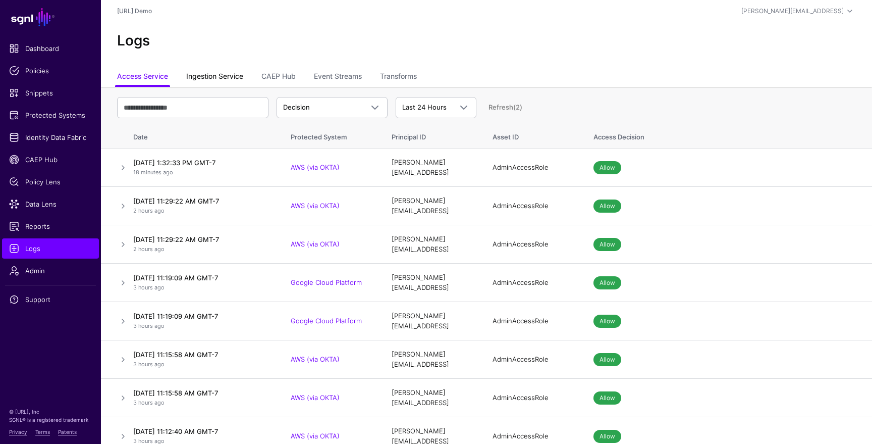
click at [214, 78] on link "Ingestion Service" at bounding box center [214, 77] width 57 height 19
